Goal: Task Accomplishment & Management: Manage account settings

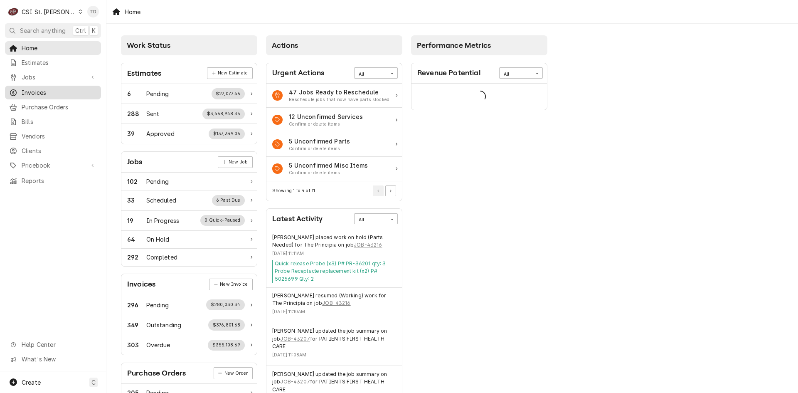
click at [54, 88] on span "Invoices" at bounding box center [59, 92] width 75 height 9
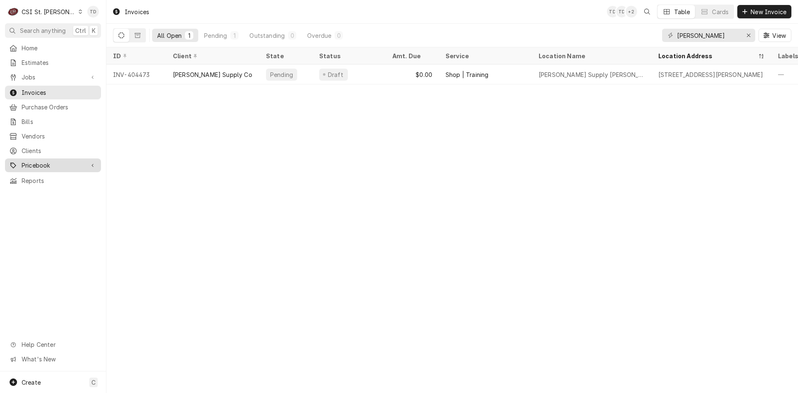
click at [69, 163] on span "Pricebook" at bounding box center [53, 165] width 63 height 9
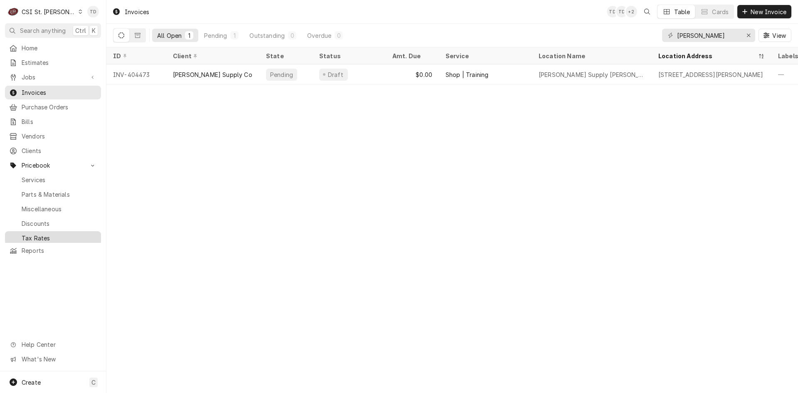
click at [65, 234] on span "Tax Rates" at bounding box center [59, 238] width 75 height 9
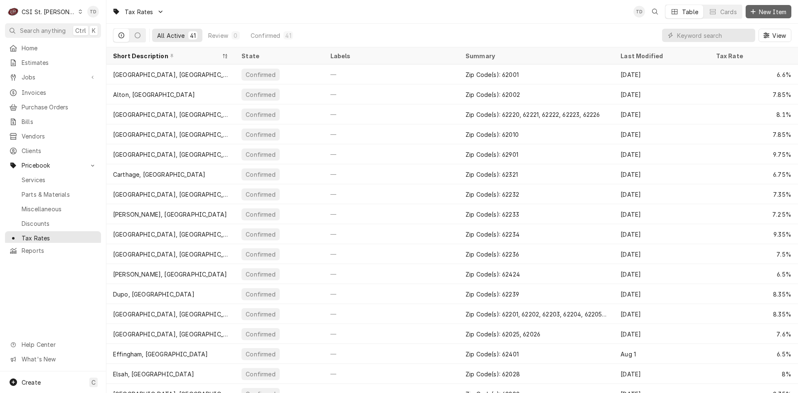
click at [760, 13] on span "New Item" at bounding box center [773, 11] width 31 height 9
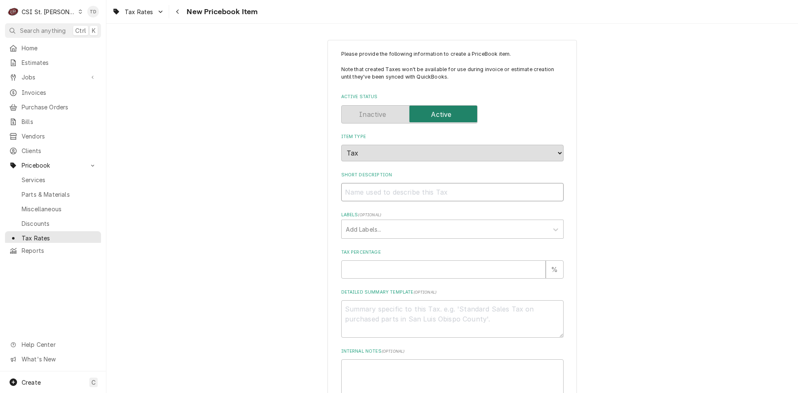
click at [363, 192] on input "Short Description" at bounding box center [452, 192] width 222 height 18
type textarea "x"
type input "F"
type textarea "x"
type input "Fl"
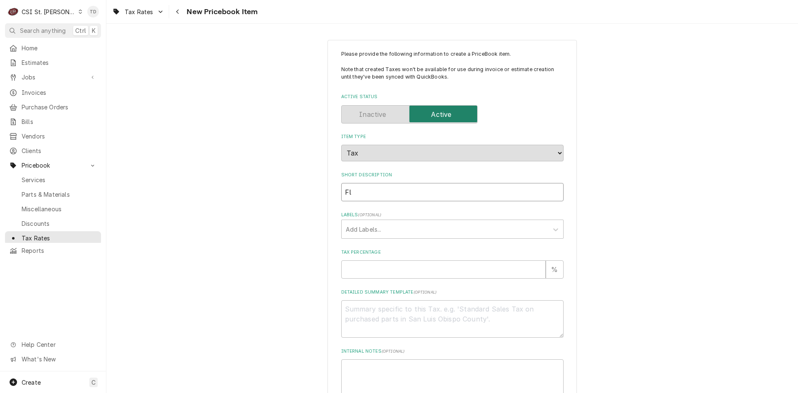
type textarea "x"
type input "Flo"
type textarea "x"
type input "Flor"
type textarea "x"
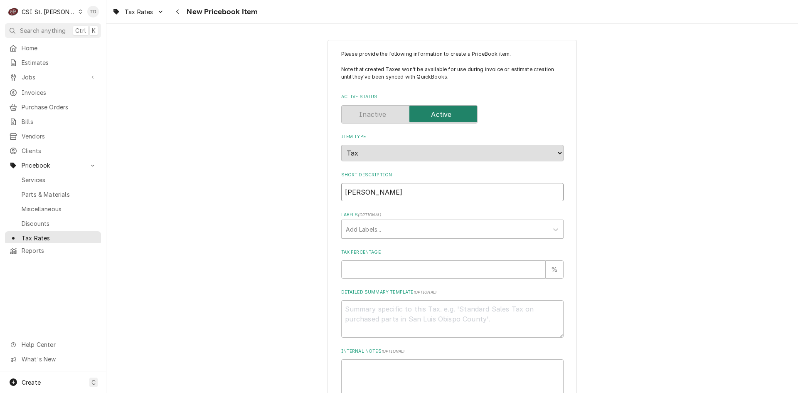
type input "Flora"
type textarea "x"
type input "Flora,"
type textarea "x"
type input "Flora,"
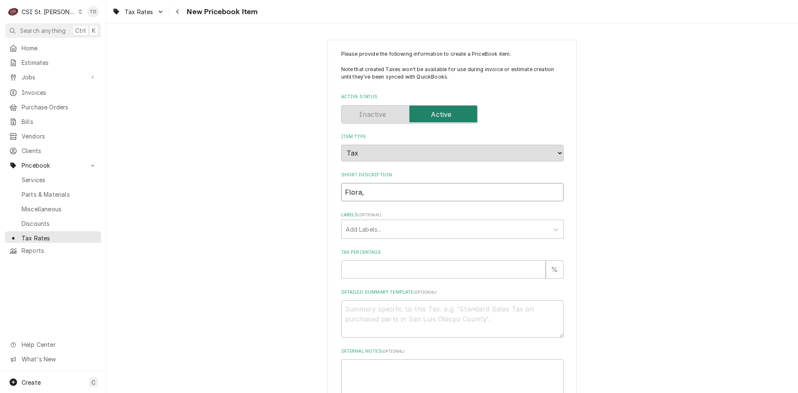
type textarea "x"
type input "Flora, I"
type textarea "x"
type input "Flora, IL"
click at [366, 272] on input "Tax Percentage" at bounding box center [443, 269] width 205 height 18
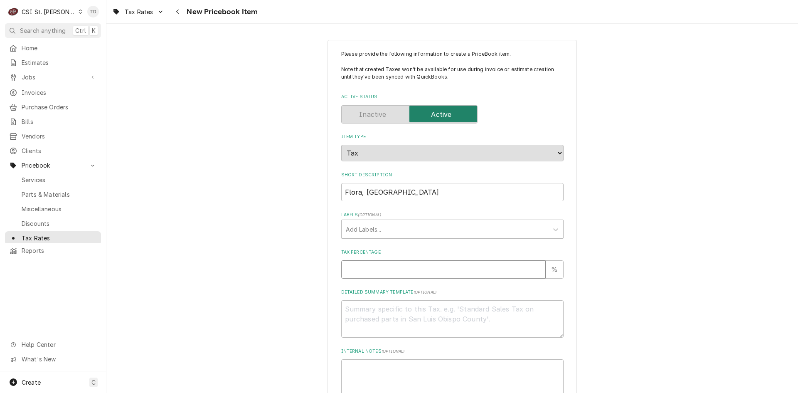
type textarea "x"
type input "7"
type textarea "x"
type input "7.7"
type textarea "x"
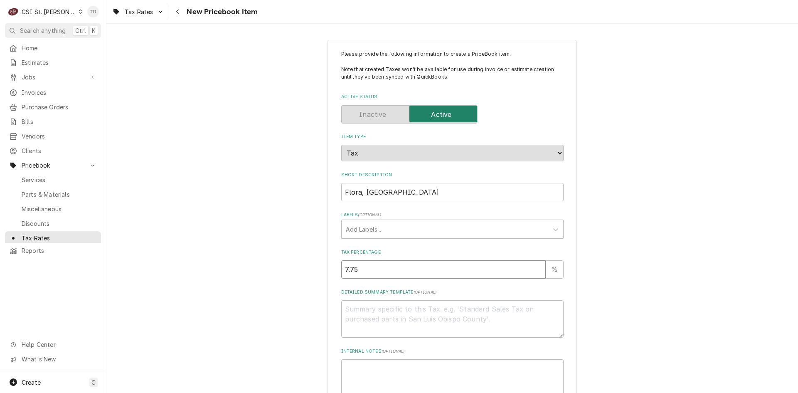
type input "7.75"
type textarea "x"
type textarea "Z"
type textarea "x"
type textarea "Zi"
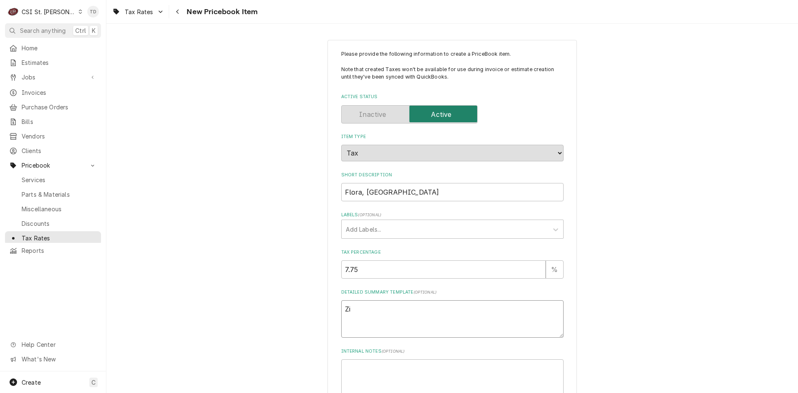
type textarea "x"
type textarea "Zip"
type textarea "x"
type textarea "Zip"
type textarea "x"
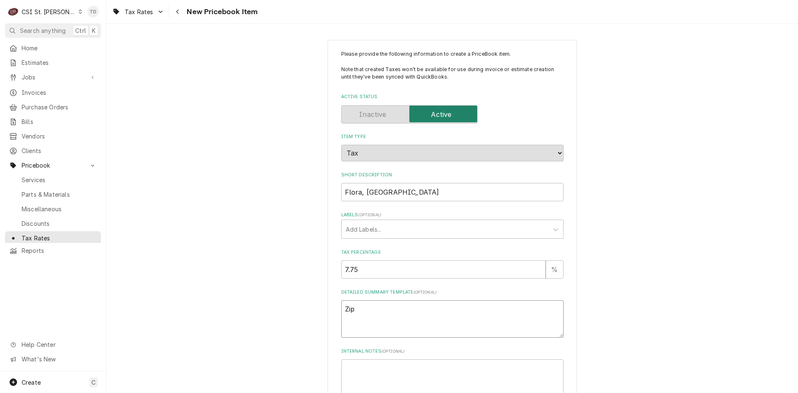
type textarea "Zip C"
type textarea "x"
type textarea "Zip Co"
type textarea "x"
type textarea "Zip Cod"
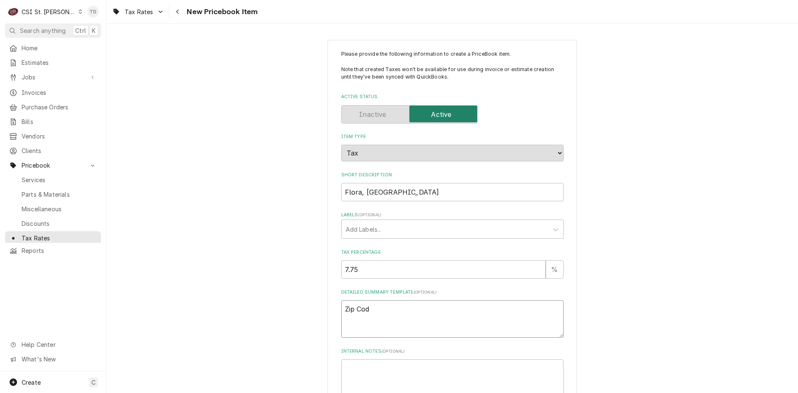
type textarea "x"
type textarea "Zip Code"
type textarea "x"
type textarea "Zip Codes"
type textarea "x"
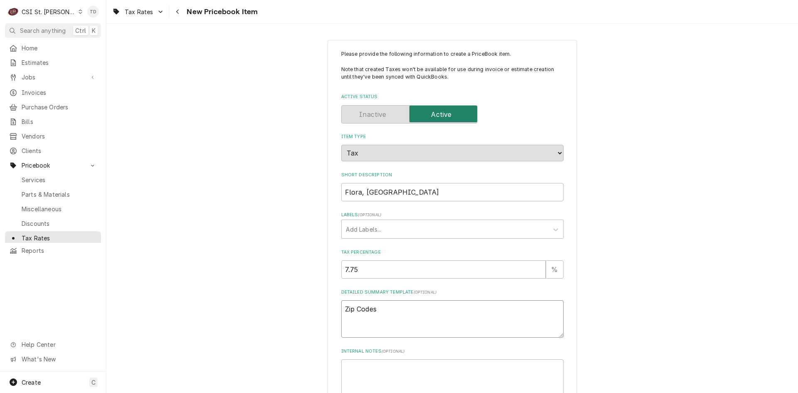
type textarea "Zip Code"
type textarea "x"
type textarea "Zip Code("
type textarea "x"
type textarea "Zip Code(s"
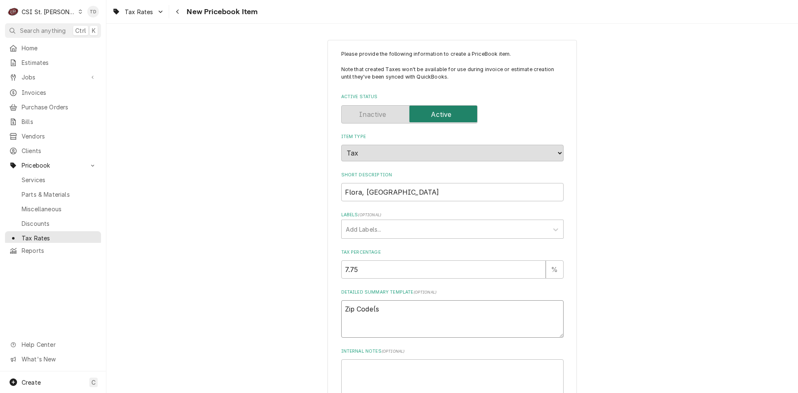
type textarea "x"
type textarea "Zip Code(s)"
type textarea "x"
type textarea "Zip Code(s):"
type textarea "x"
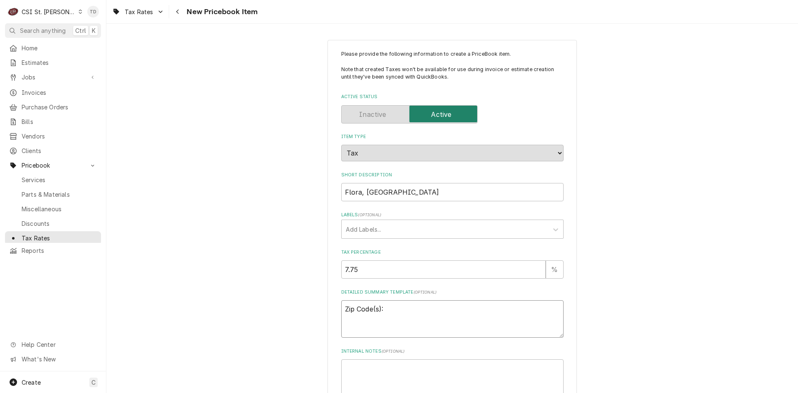
type textarea "Zip Code(s):"
type textarea "x"
type textarea "Zip Code(s): 6"
type textarea "x"
type textarea "Zip Code(s): 62"
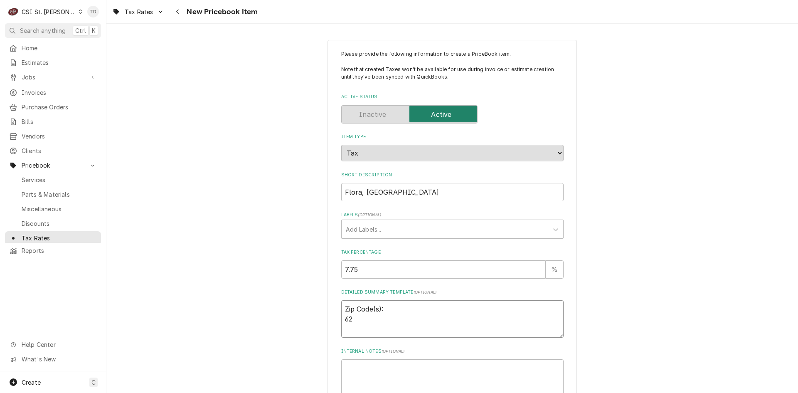
type textarea "x"
type textarea "Zip Code(s): 628"
type textarea "x"
type textarea "Zip Code(s): 6283"
type textarea "x"
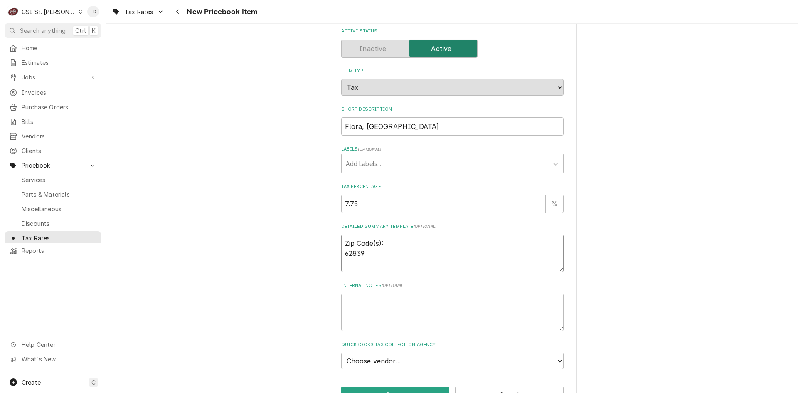
scroll to position [93, 0]
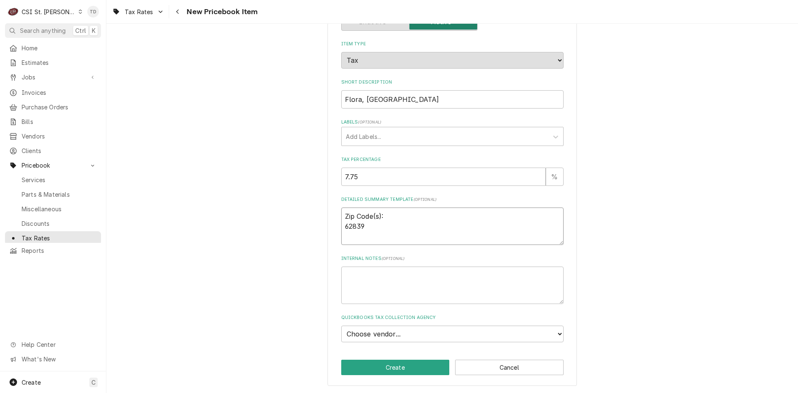
type textarea "Zip Code(s): 62839"
click at [407, 334] on select "Choose vendor... 1000BULBS.COM 1527 1515 DESIGN 1518 1ST LINE EQUIPMENT 1268 3W…" at bounding box center [452, 334] width 222 height 17
select select "68F0000-1030653672"
click at [341, 326] on select "Choose vendor... 1000BULBS.COM 1527 1515 DESIGN 1518 1ST LINE EQUIPMENT 1268 3W…" at bounding box center [452, 334] width 222 height 17
click at [394, 365] on button "Create" at bounding box center [395, 367] width 109 height 15
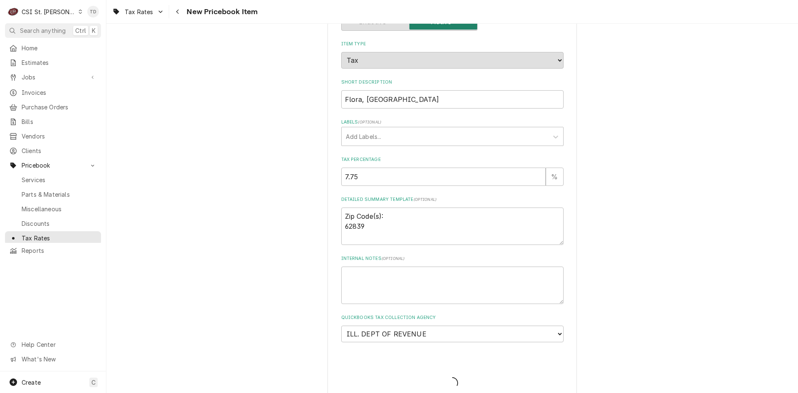
type textarea "x"
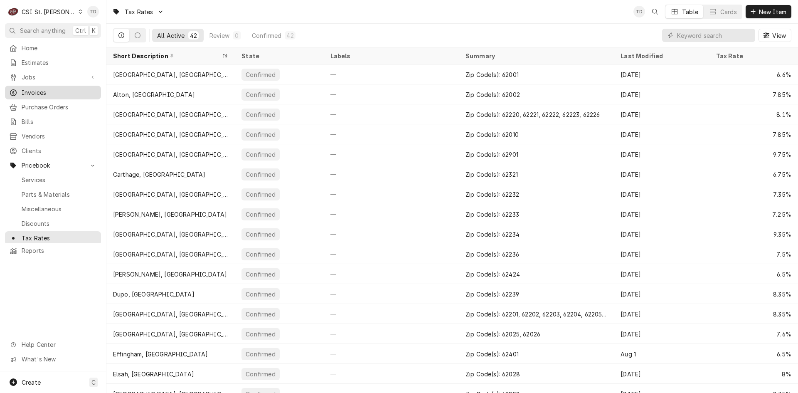
click at [74, 90] on span "Invoices" at bounding box center [59, 92] width 75 height 9
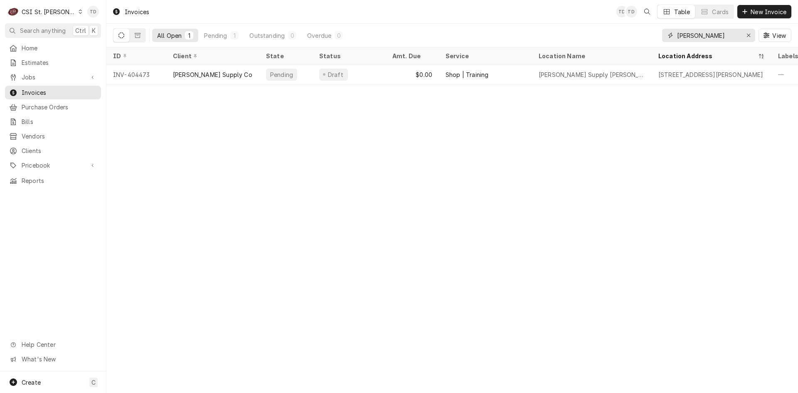
click at [703, 35] on input "brauer" at bounding box center [708, 35] width 62 height 13
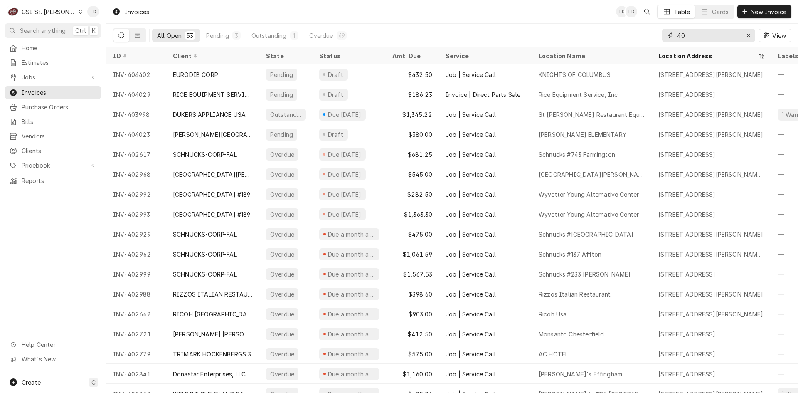
type input "4"
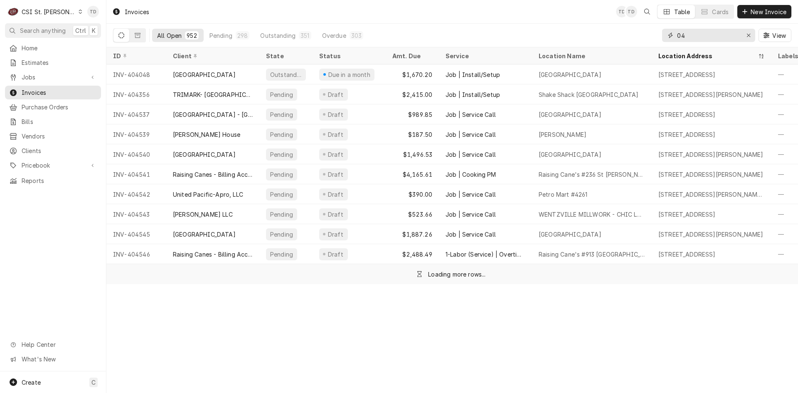
type input "0"
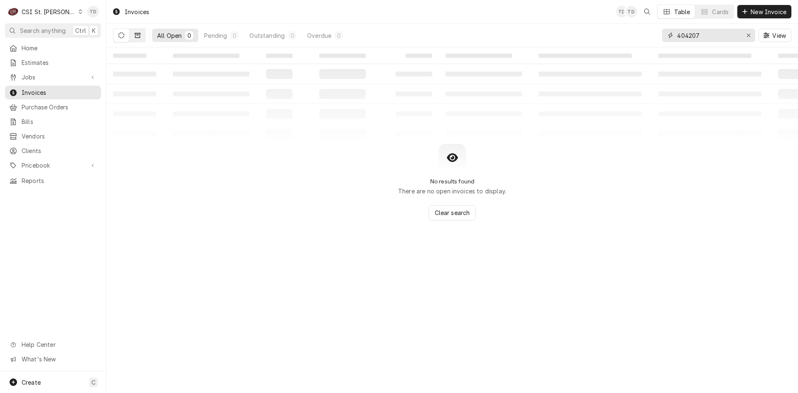
type input "404207"
click at [137, 35] on icon "Dynamic Content Wrapper" at bounding box center [138, 35] width 6 height 5
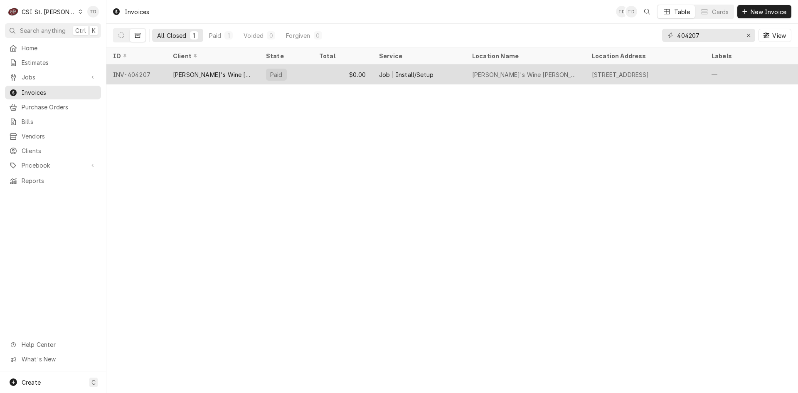
click at [204, 70] on div "[PERSON_NAME]'s Wine [PERSON_NAME] (ACH)" at bounding box center [213, 74] width 80 height 9
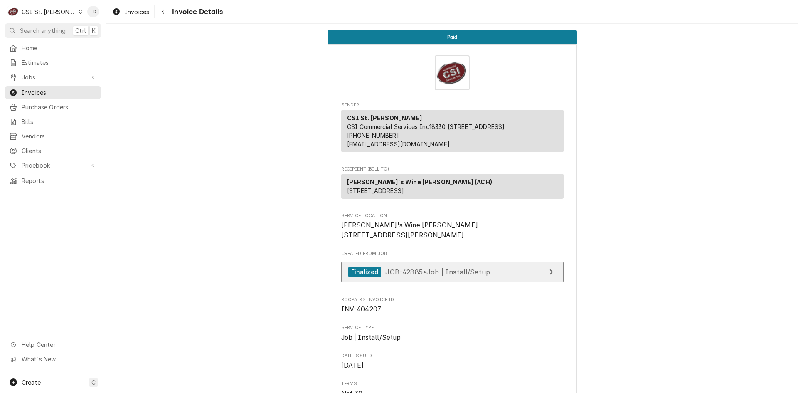
click at [426, 276] on span "JOB-42885 • Job | Install/Setup" at bounding box center [437, 271] width 105 height 8
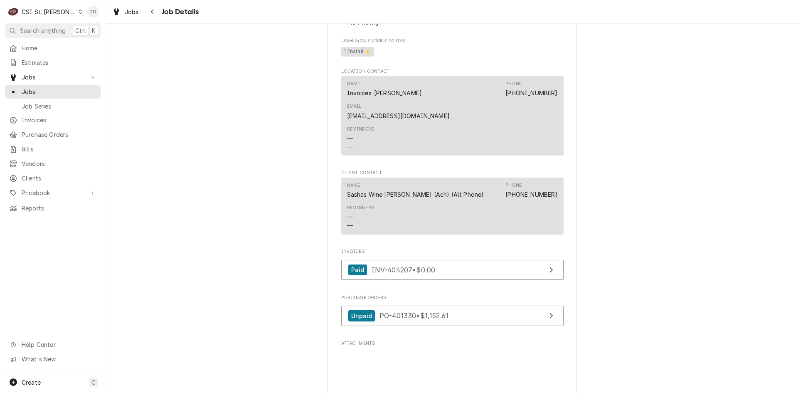
scroll to position [651, 0]
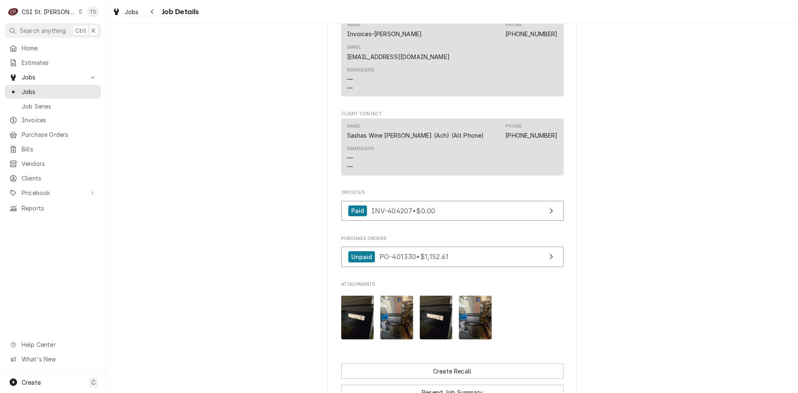
click at [359, 312] on img "Attachments" at bounding box center [357, 318] width 33 height 44
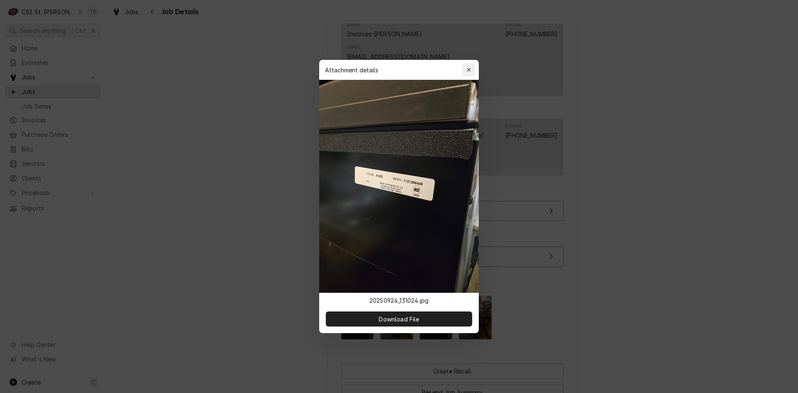
click at [466, 69] on div "button" at bounding box center [469, 70] width 8 height 8
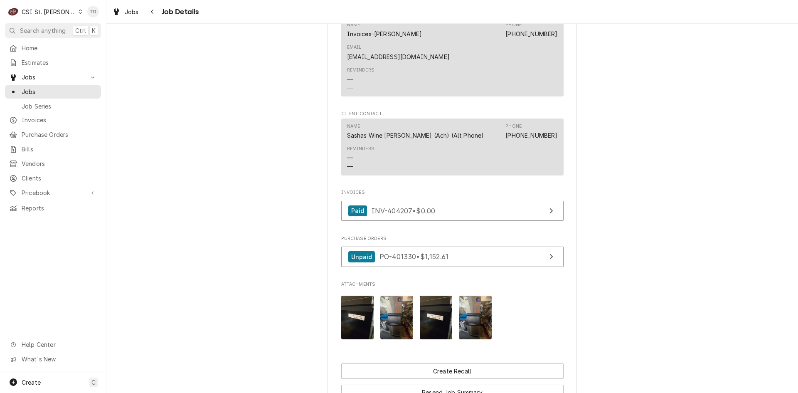
click at [434, 306] on img "Attachments" at bounding box center [436, 318] width 33 height 44
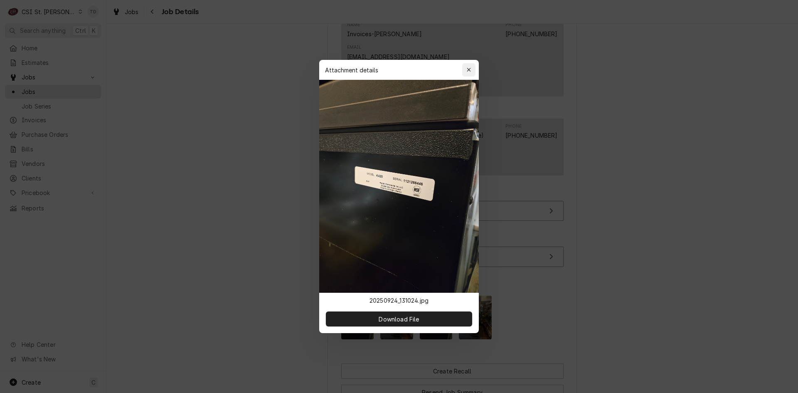
click at [466, 66] on div "button" at bounding box center [469, 70] width 8 height 8
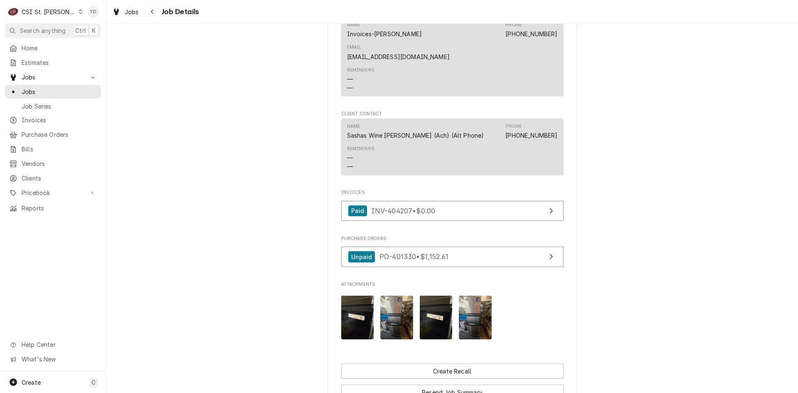
click at [396, 303] on img "Attachments" at bounding box center [396, 318] width 33 height 44
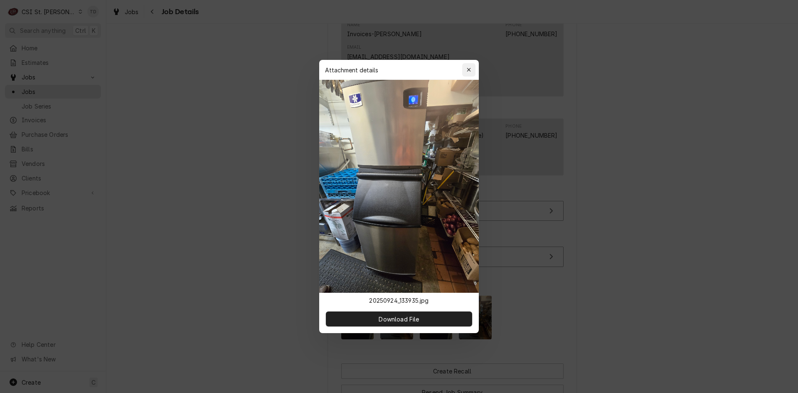
click at [471, 70] on icon "button" at bounding box center [469, 70] width 5 height 6
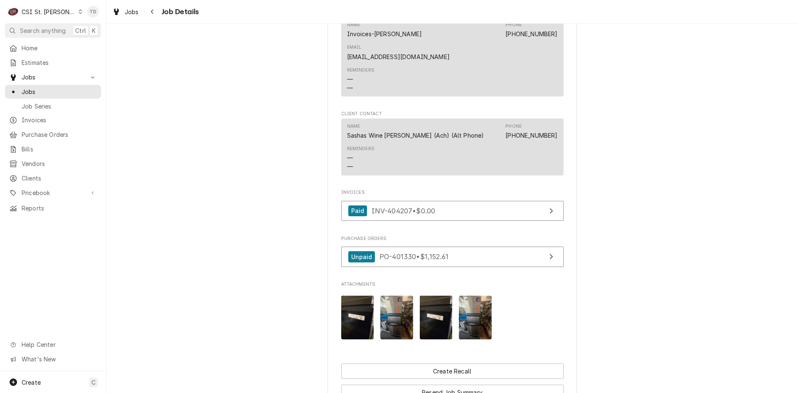
click at [478, 304] on img "Attachments" at bounding box center [475, 318] width 33 height 44
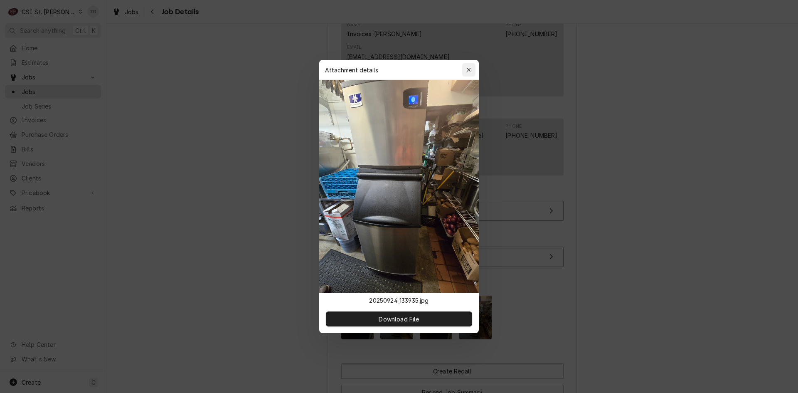
click at [469, 69] on icon "button" at bounding box center [469, 70] width 4 height 4
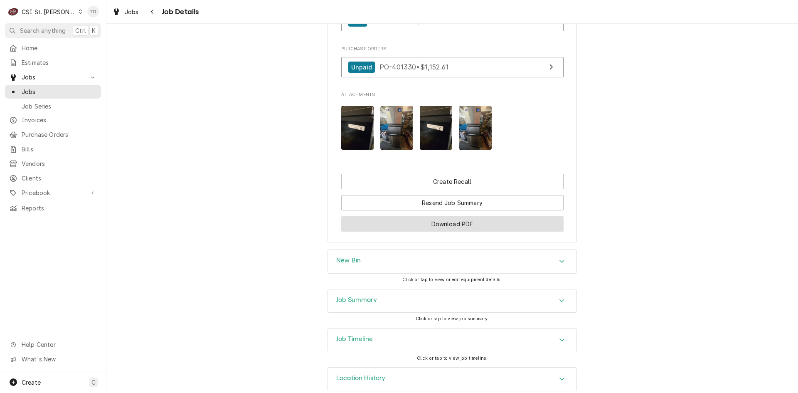
scroll to position [842, 0]
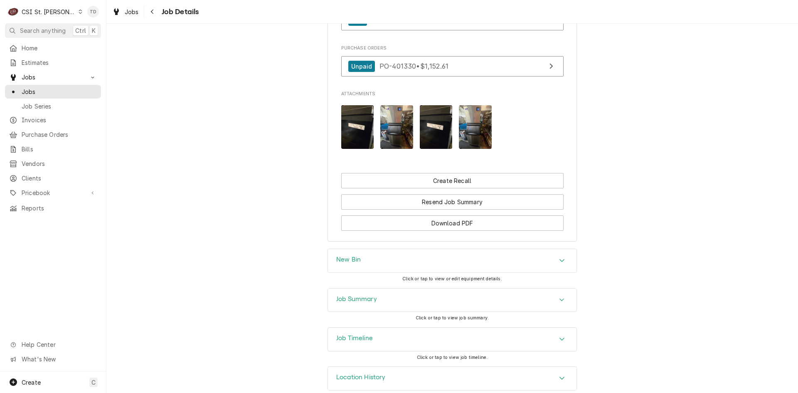
click at [460, 249] on div "New Bin" at bounding box center [452, 260] width 249 height 23
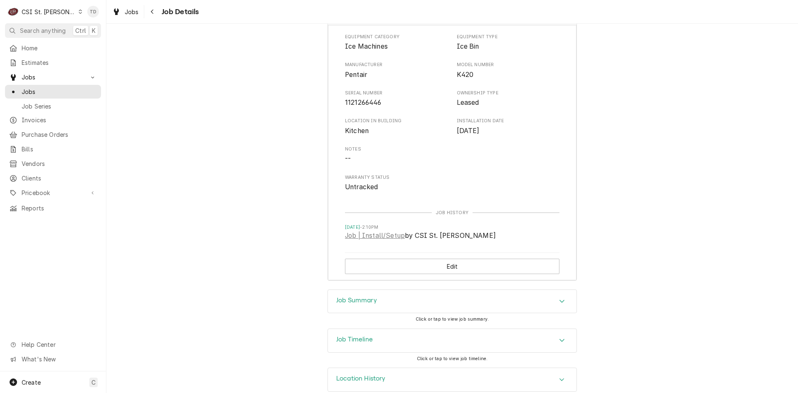
scroll to position [1091, 0]
click at [446, 289] on div "Job Summary" at bounding box center [452, 300] width 249 height 23
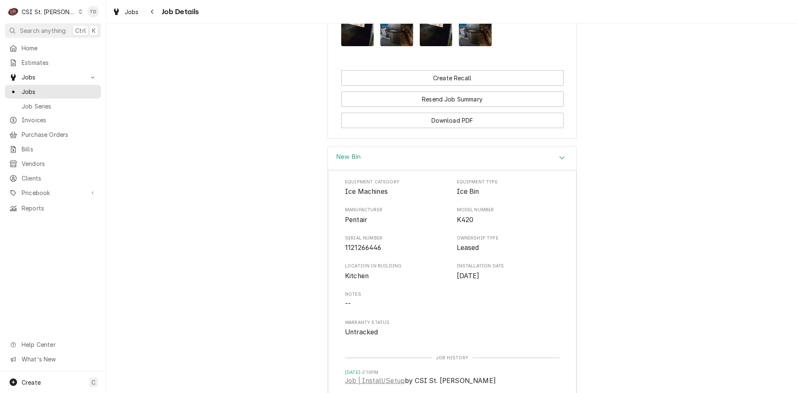
scroll to position [924, 0]
